Goal: Task Accomplishment & Management: Manage account settings

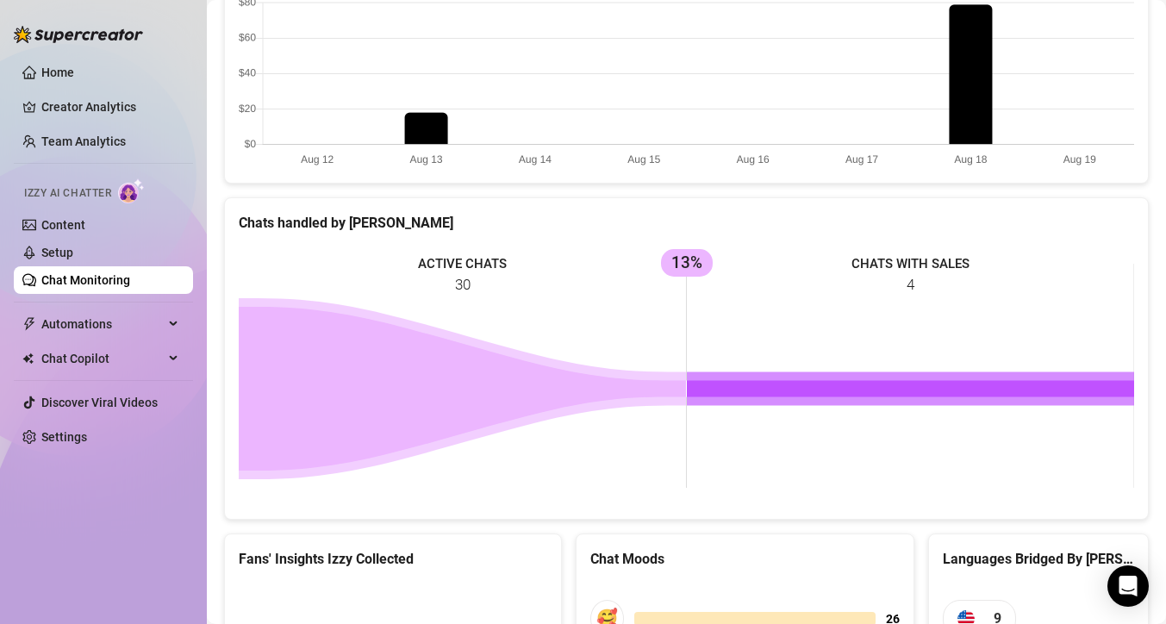
scroll to position [853, 0]
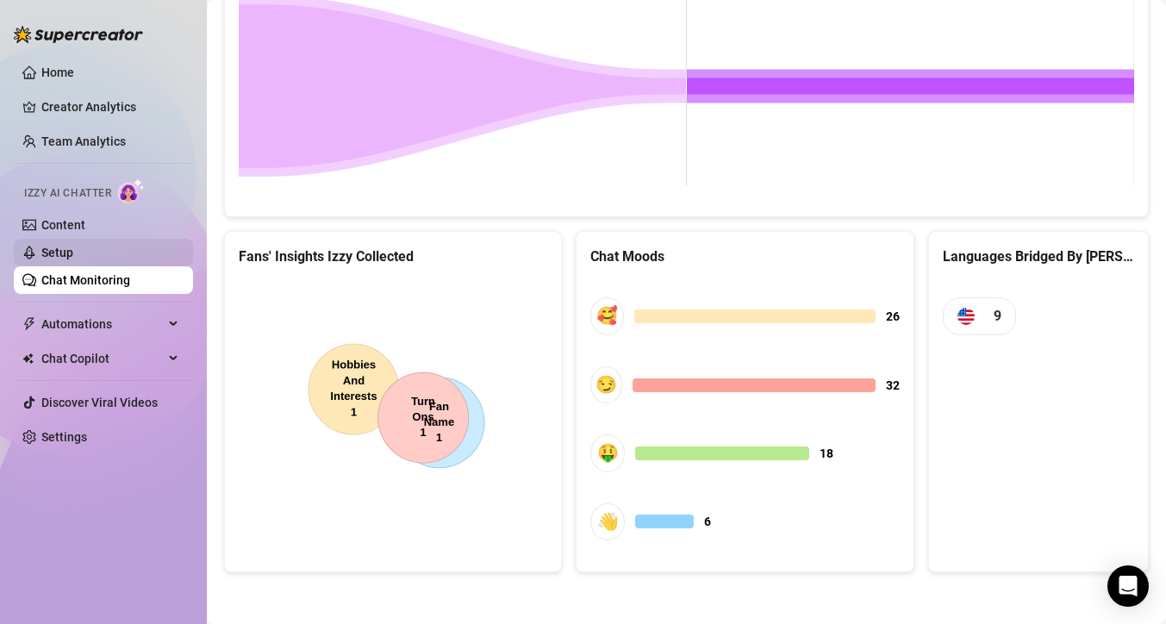
click at [73, 259] on link "Setup" at bounding box center [57, 253] width 32 height 14
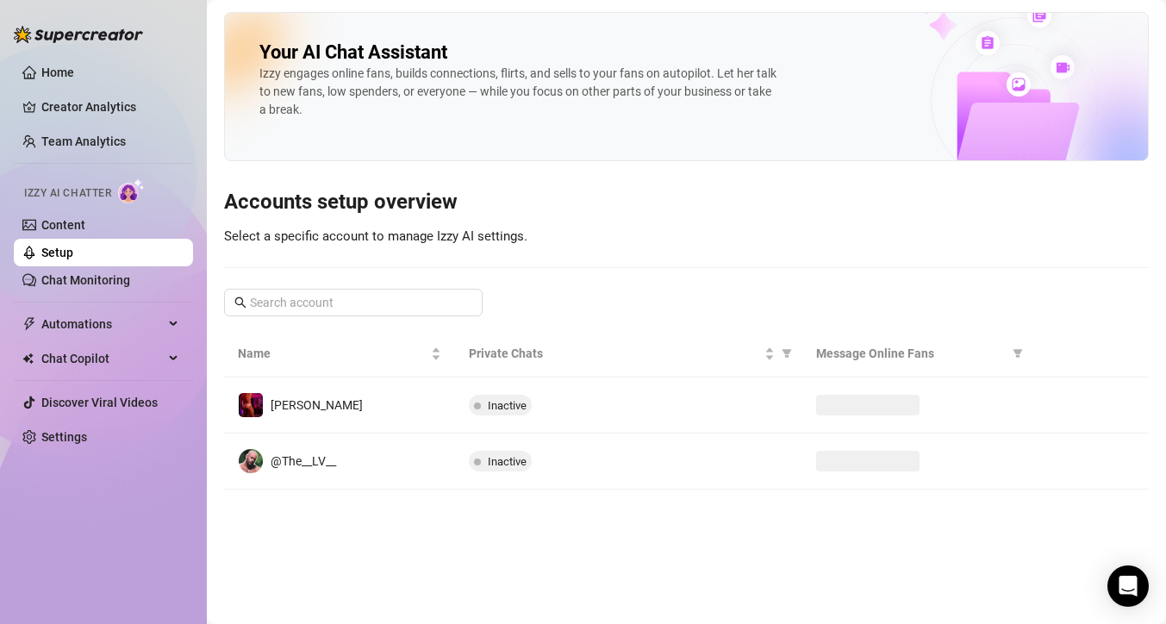
click at [73, 259] on link "Setup" at bounding box center [57, 253] width 32 height 14
click at [88, 296] on ul "Home Creator Analytics Team Analytics Izzy AI Chatter Content Setup Chat Monito…" at bounding box center [103, 255] width 179 height 406
click at [83, 336] on span "Automations" at bounding box center [102, 324] width 122 height 28
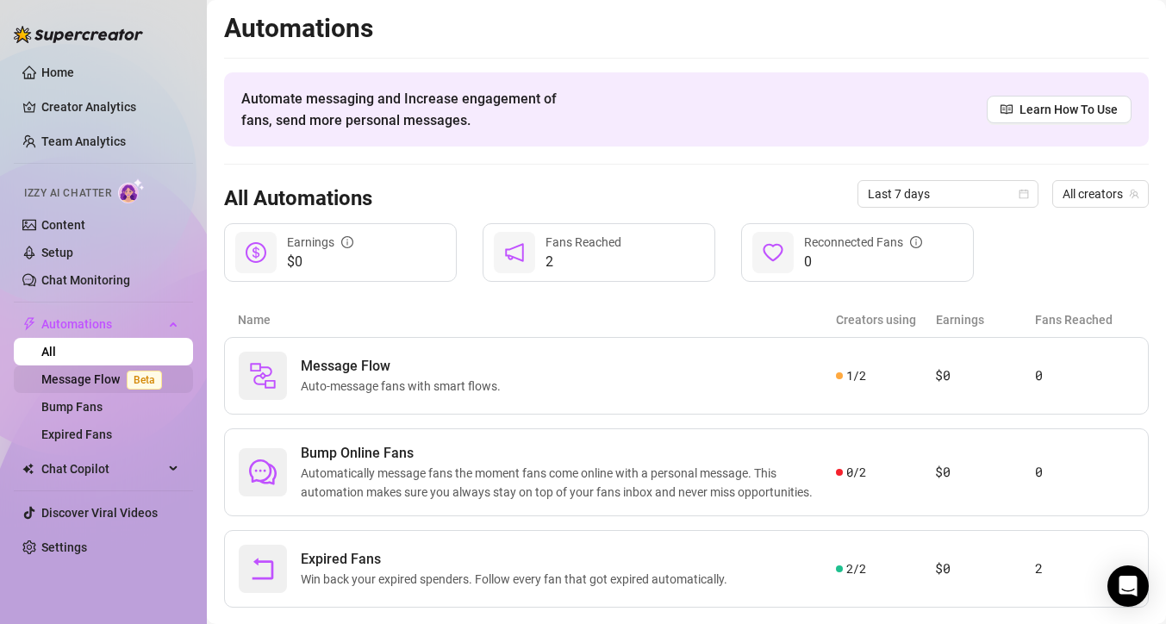
click at [82, 372] on link "Message Flow Beta" at bounding box center [105, 379] width 128 height 14
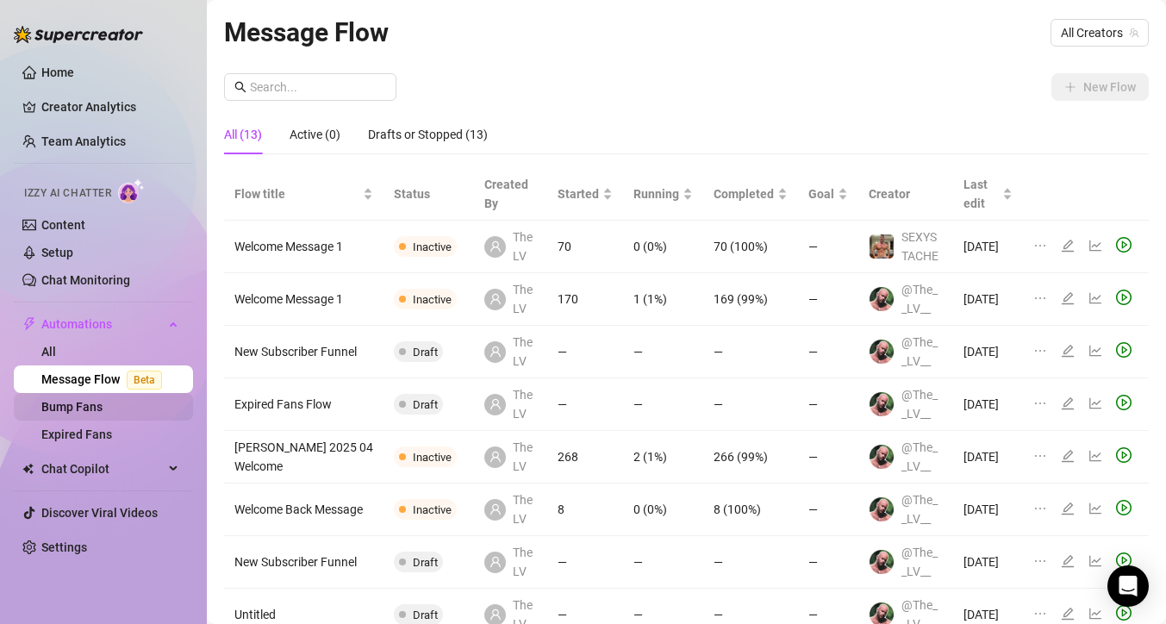
click at [81, 413] on link "Bump Fans" at bounding box center [71, 407] width 61 height 14
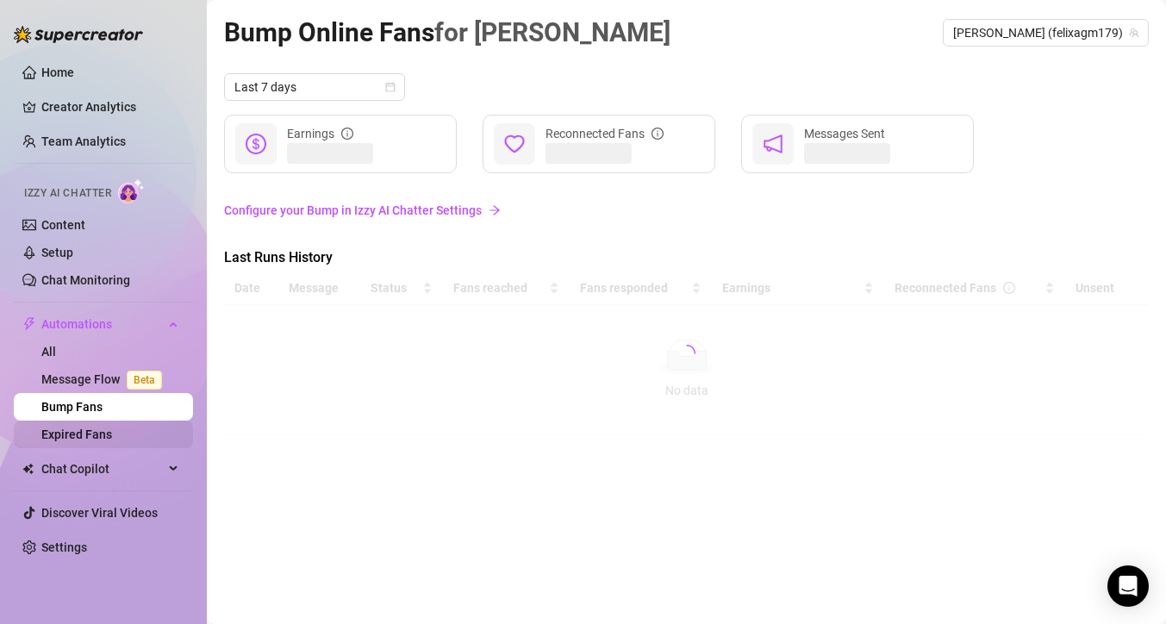
click at [82, 441] on link "Expired Fans" at bounding box center [76, 434] width 71 height 14
